Goal: Navigation & Orientation: Find specific page/section

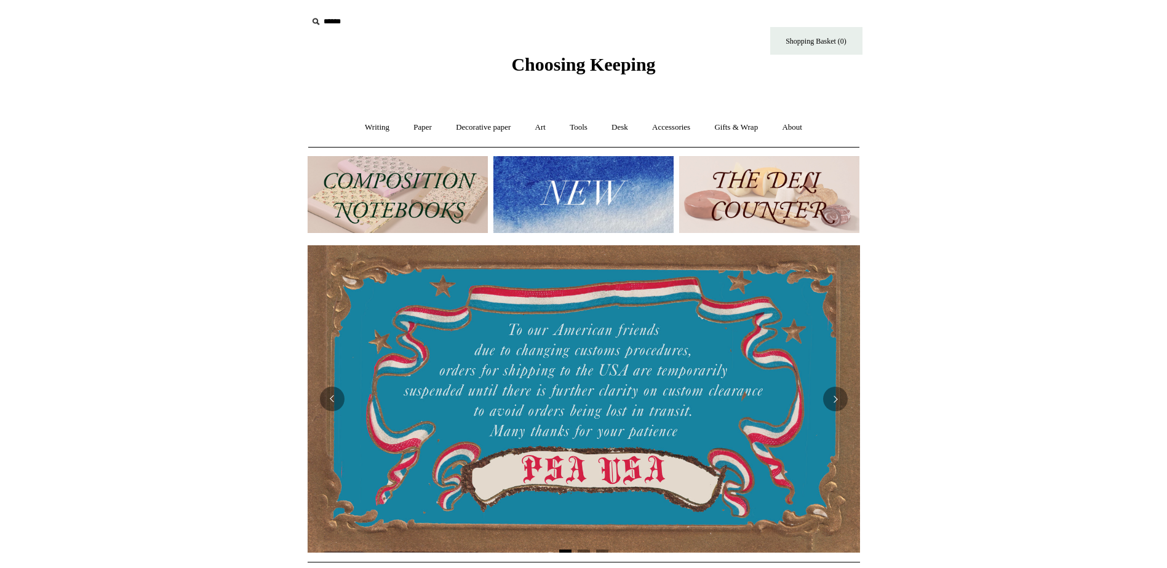
click at [607, 185] on img at bounding box center [583, 194] width 180 height 77
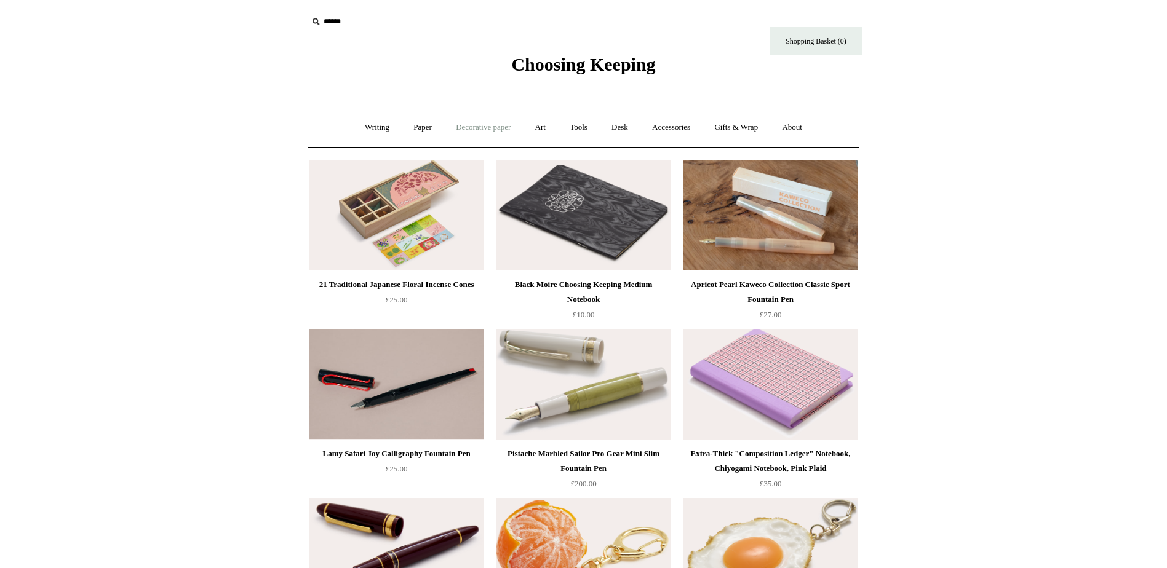
click at [466, 124] on link "Decorative paper +" at bounding box center [483, 127] width 77 height 33
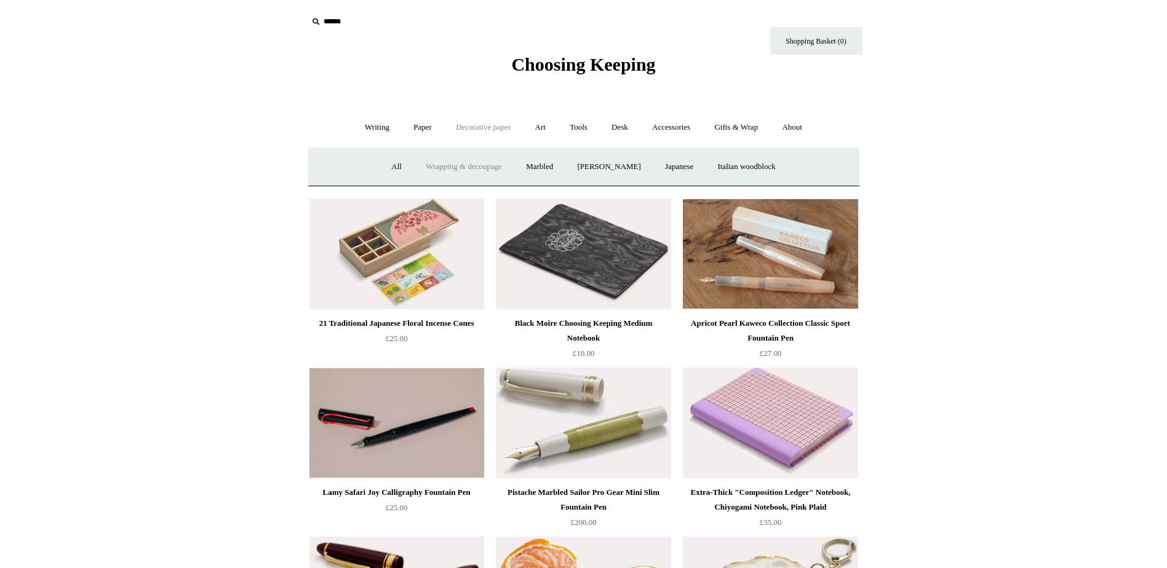
click at [461, 166] on link "Wrapping & decoupage" at bounding box center [464, 167] width 98 height 33
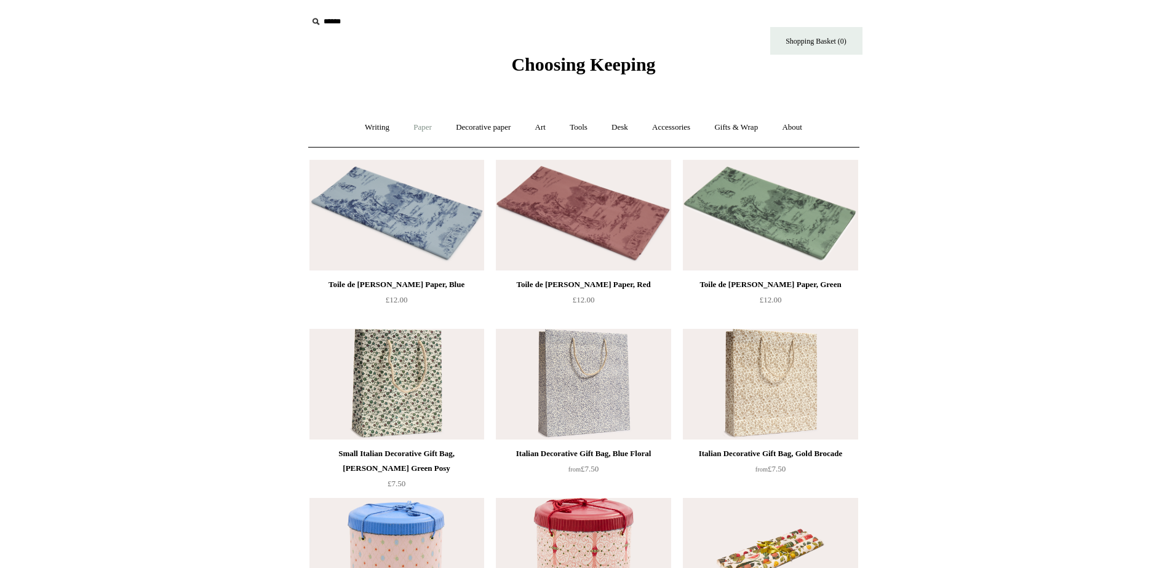
click at [407, 124] on link "Paper +" at bounding box center [422, 127] width 41 height 33
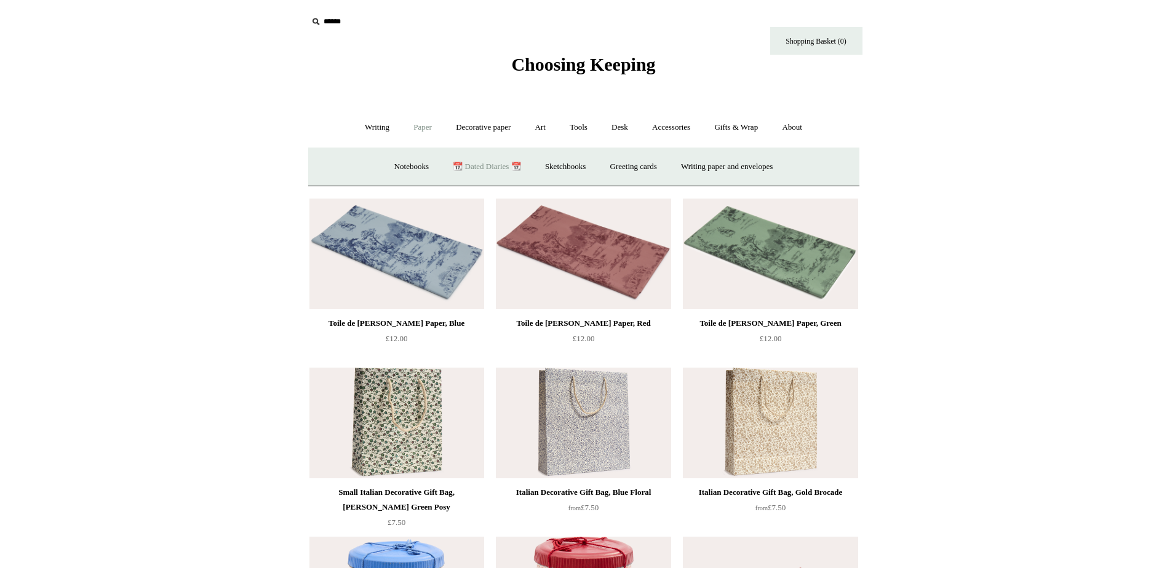
click at [494, 170] on link "📆 Dated Diaries 📆" at bounding box center [487, 167] width 90 height 33
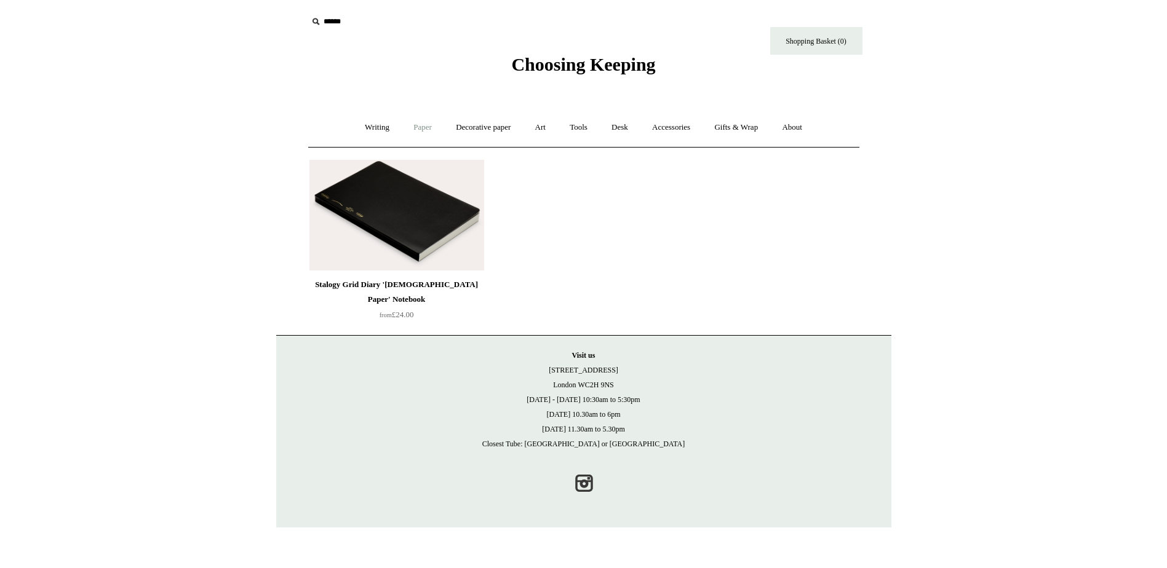
click at [407, 128] on link "Paper +" at bounding box center [422, 127] width 41 height 33
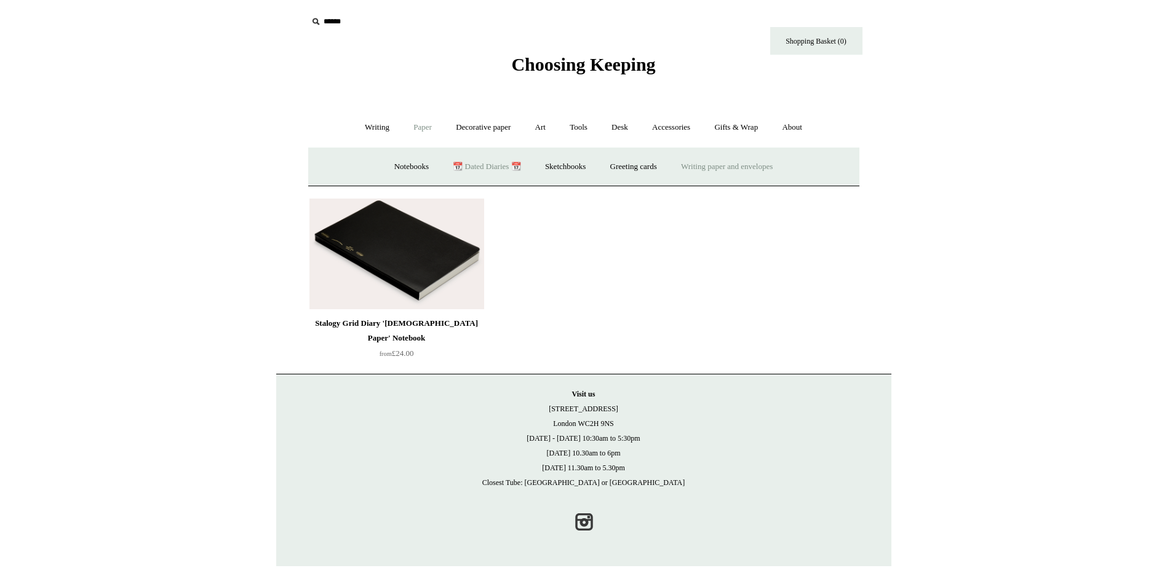
click at [733, 173] on link "Writing paper and envelopes +" at bounding box center [727, 167] width 114 height 33
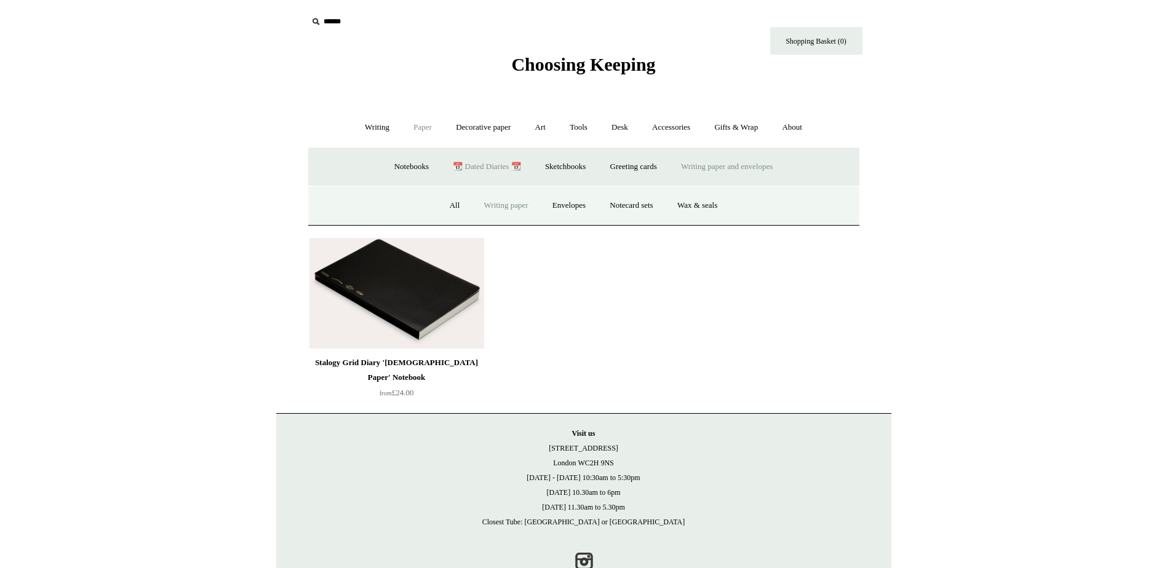
click at [494, 202] on link "Writing paper" at bounding box center [506, 205] width 66 height 33
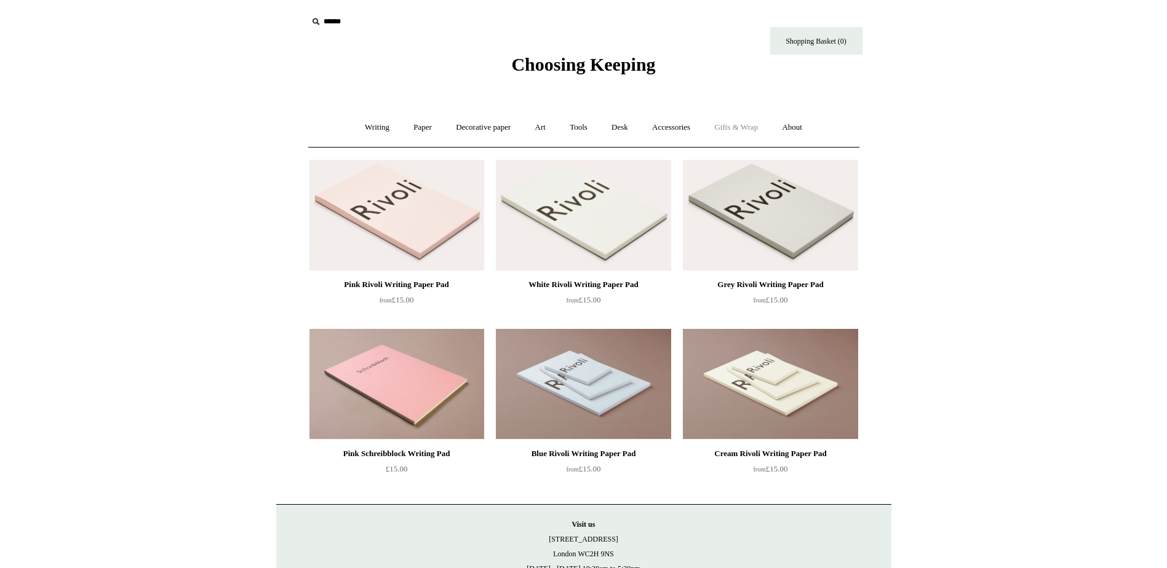
click at [723, 129] on link "Gifts & Wrap +" at bounding box center [736, 127] width 66 height 33
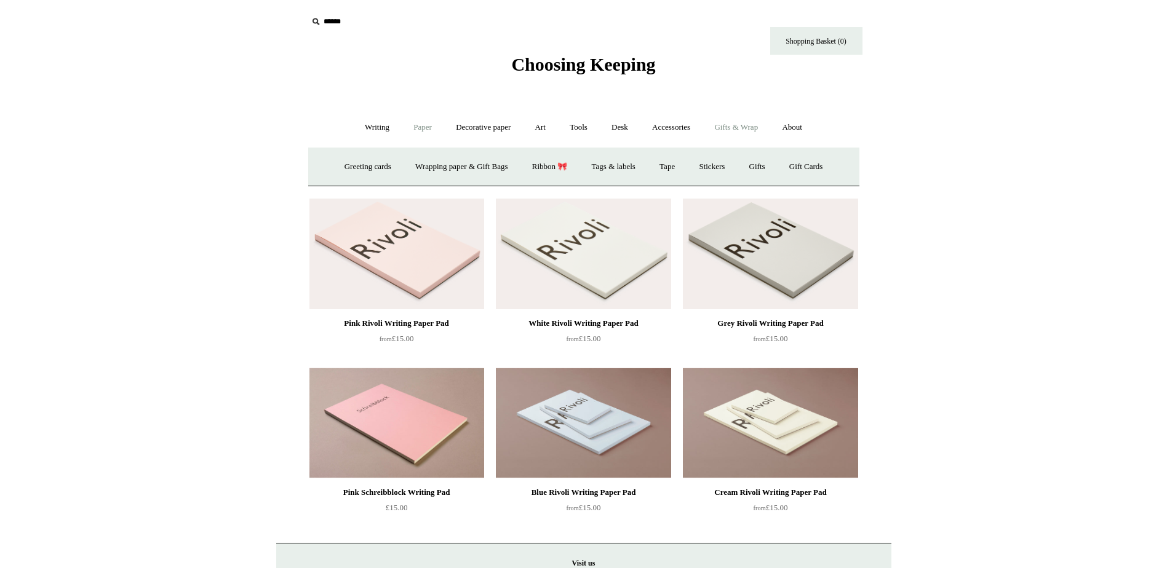
click at [409, 132] on link "Paper +" at bounding box center [422, 127] width 41 height 33
click at [755, 168] on link "Writing paper and envelopes +" at bounding box center [727, 167] width 114 height 33
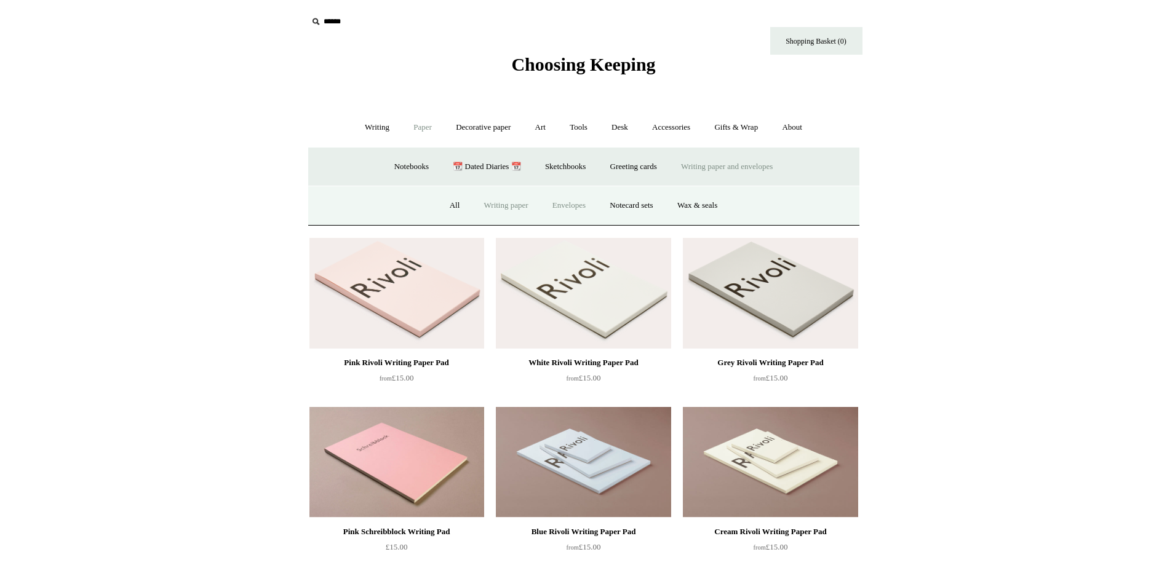
click at [560, 204] on link "Envelopes" at bounding box center [568, 205] width 55 height 33
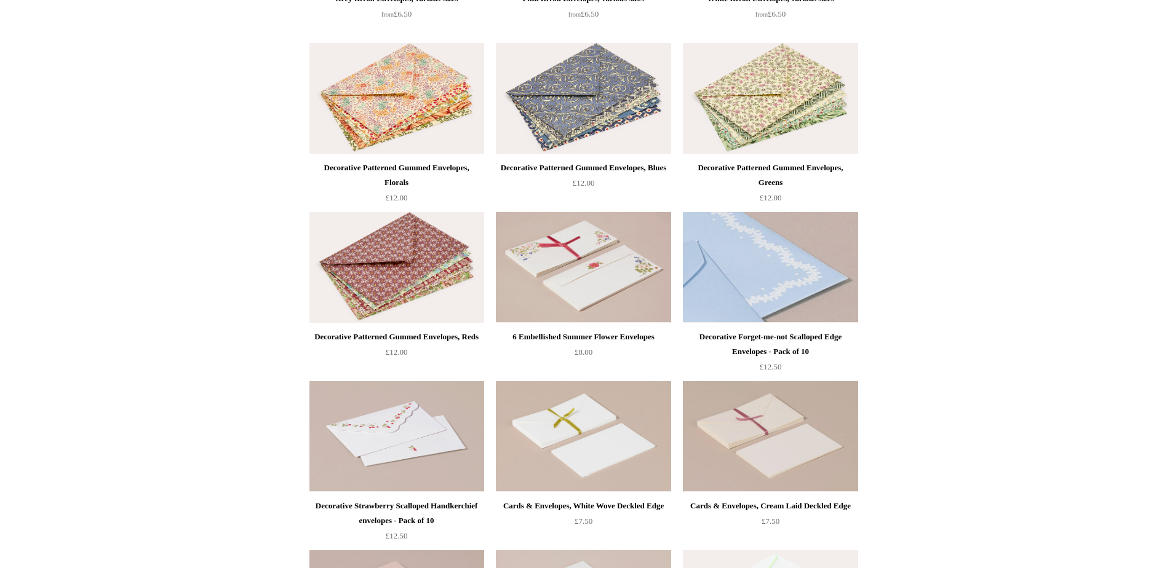
scroll to position [308, 0]
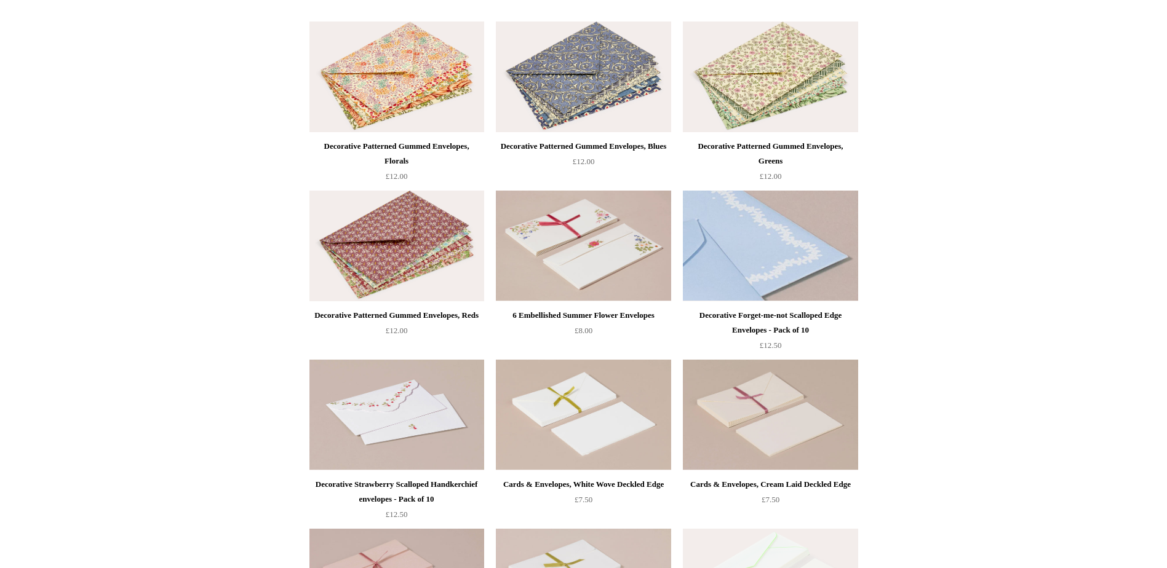
click at [814, 272] on img at bounding box center [770, 246] width 175 height 111
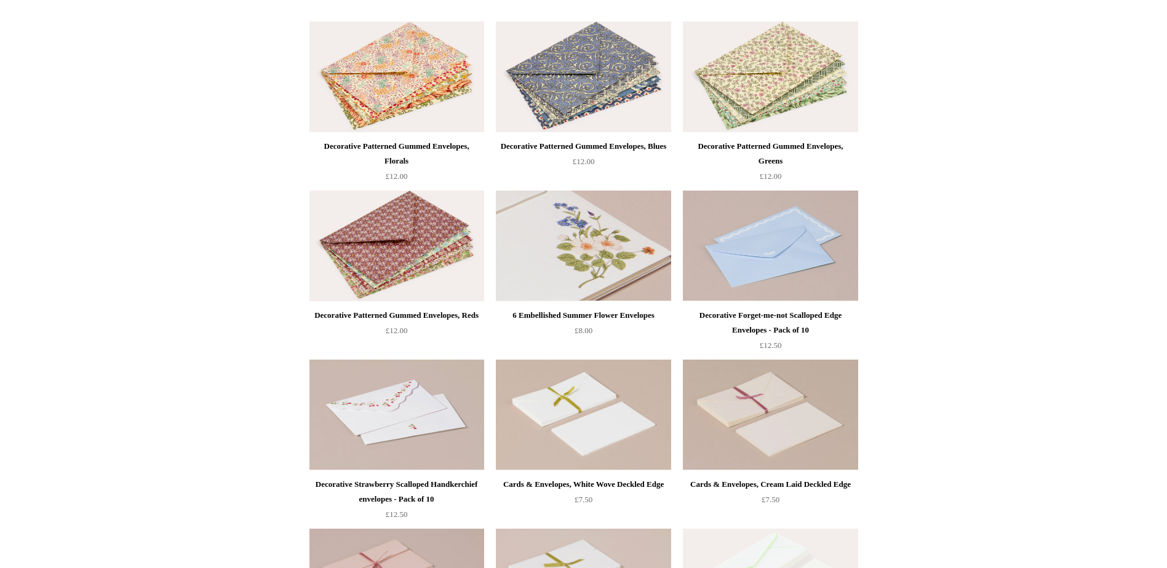
click at [596, 258] on img at bounding box center [583, 246] width 175 height 111
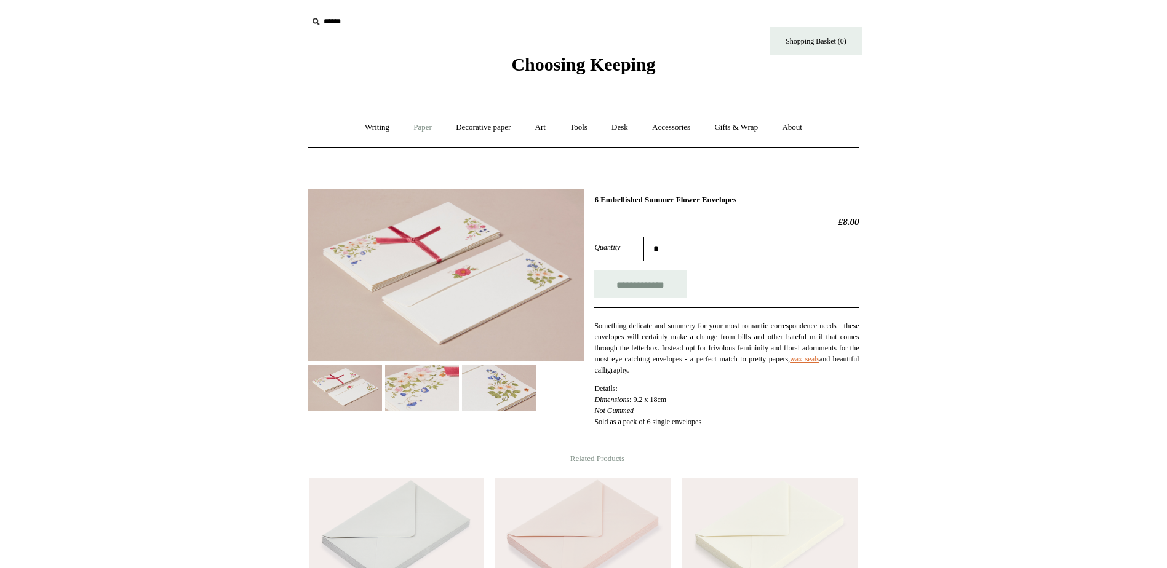
click at [424, 125] on link "Paper +" at bounding box center [422, 127] width 41 height 33
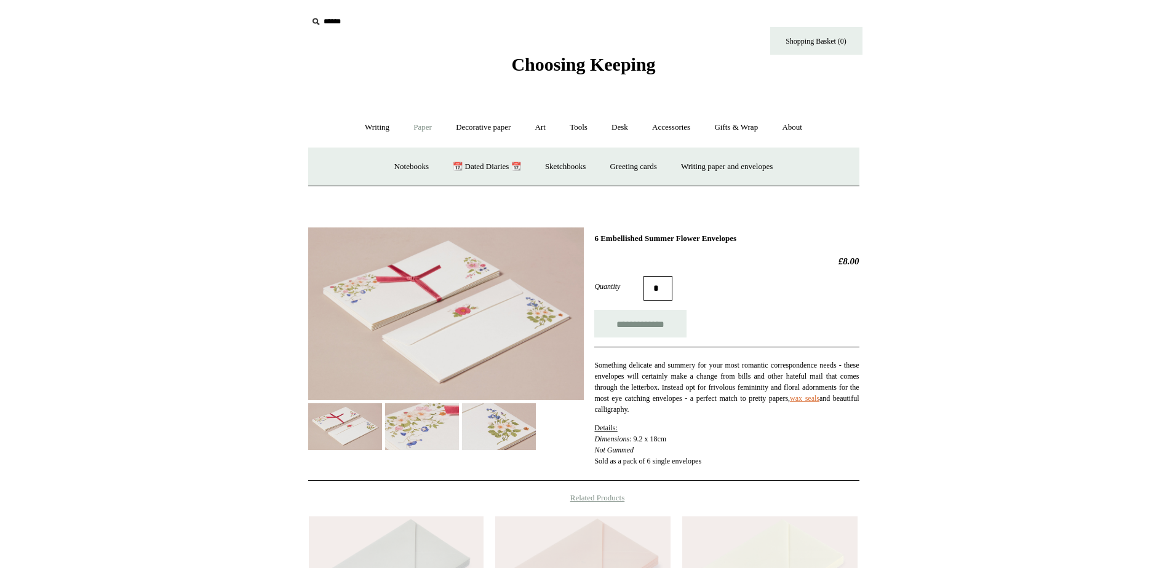
click at [413, 125] on link "Paper -" at bounding box center [422, 127] width 41 height 33
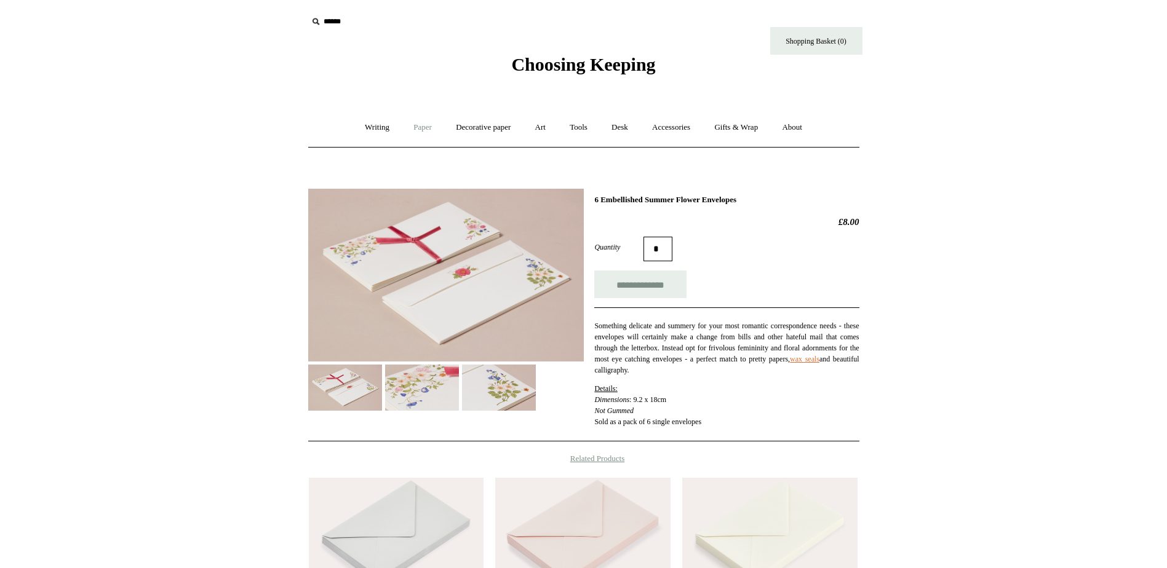
click at [413, 125] on link "Paper +" at bounding box center [422, 127] width 41 height 33
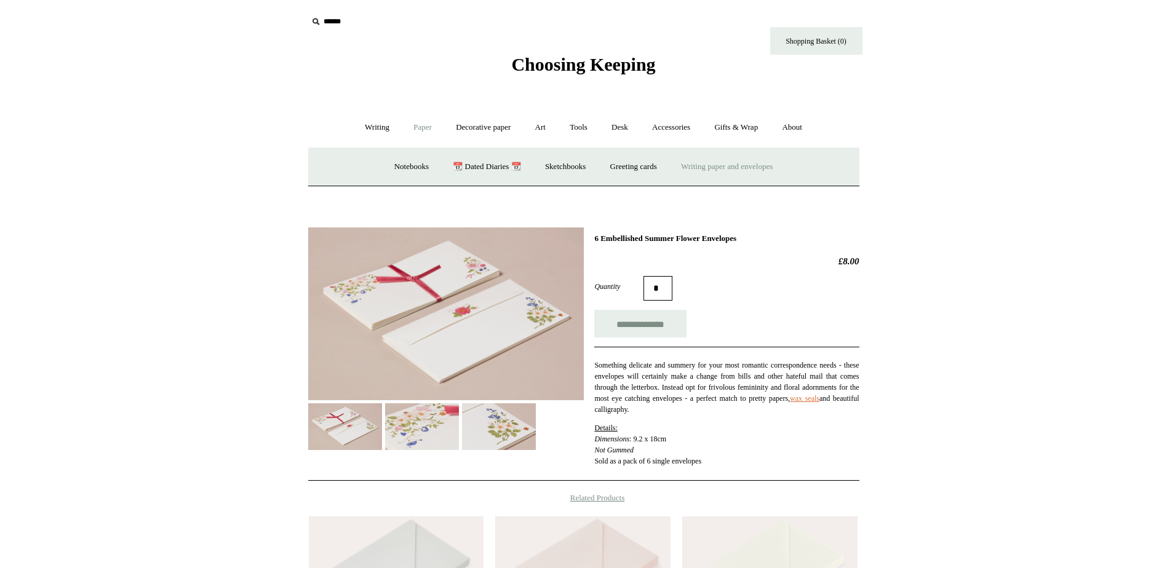
click at [694, 166] on link "Writing paper and envelopes +" at bounding box center [727, 167] width 114 height 33
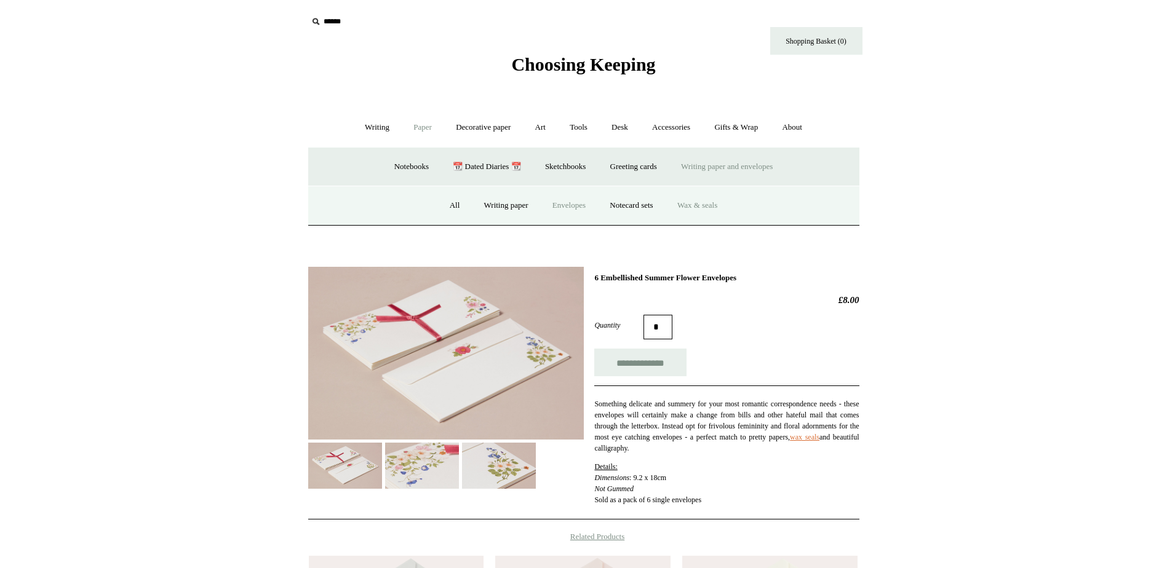
click at [699, 198] on link "Wax & seals" at bounding box center [697, 205] width 62 height 33
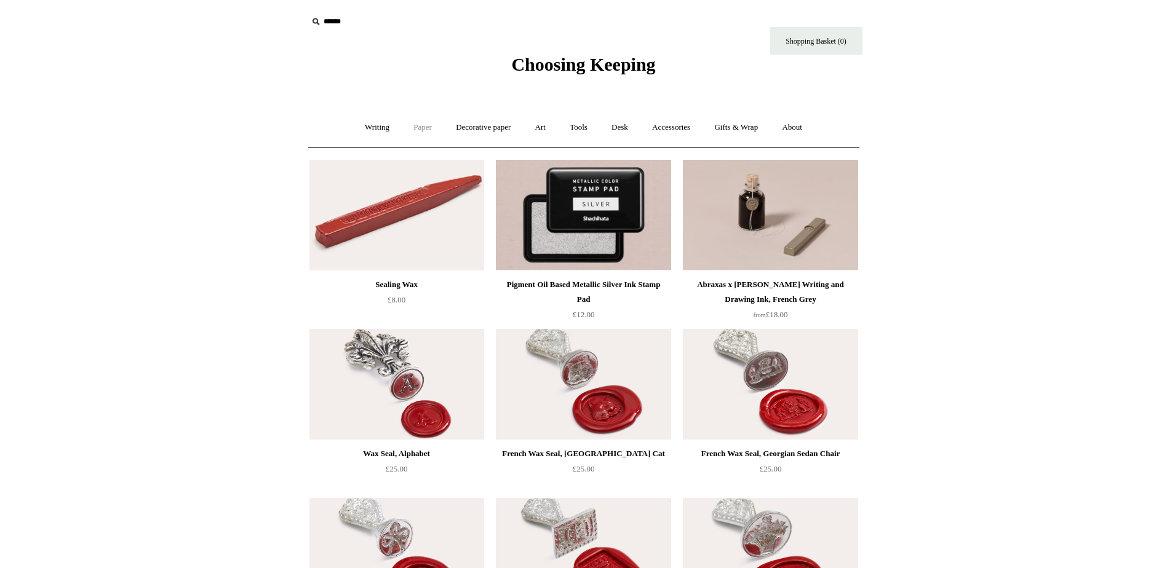
click at [415, 127] on link "Paper +" at bounding box center [422, 127] width 41 height 33
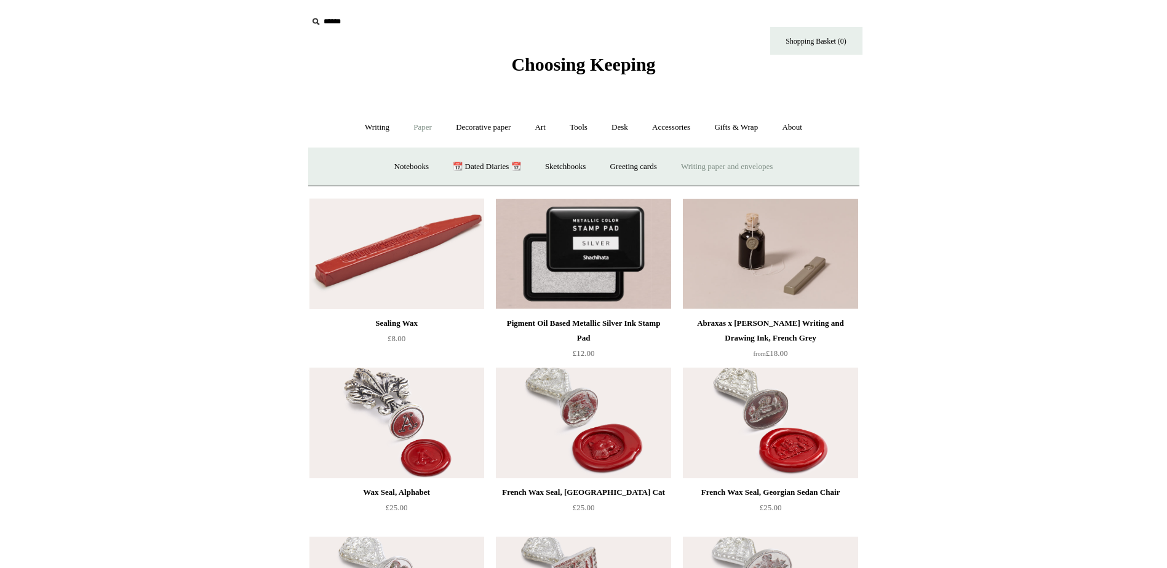
click at [763, 175] on link "Writing paper and envelopes +" at bounding box center [727, 167] width 114 height 33
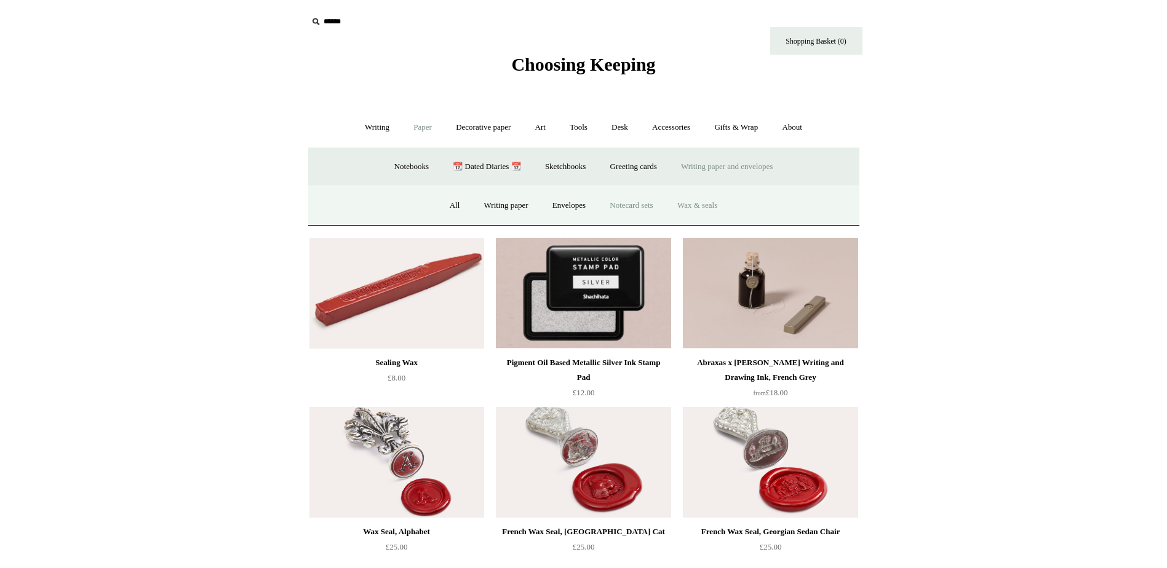
click at [645, 203] on link "Notecard sets" at bounding box center [631, 205] width 65 height 33
